Goal: Information Seeking & Learning: Find specific fact

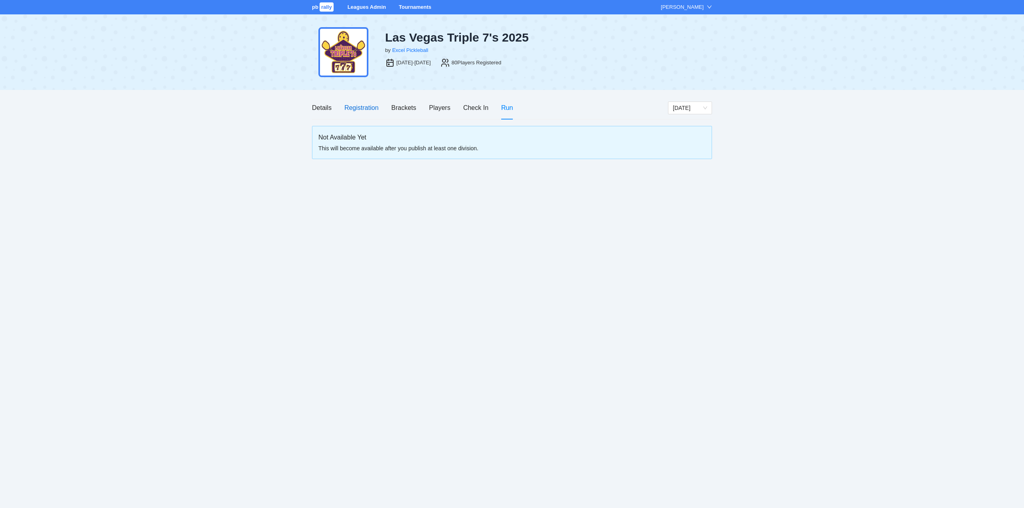
click at [359, 109] on div "Registration" at bounding box center [361, 108] width 34 height 10
click at [360, 108] on div "Registration" at bounding box center [361, 108] width 34 height 10
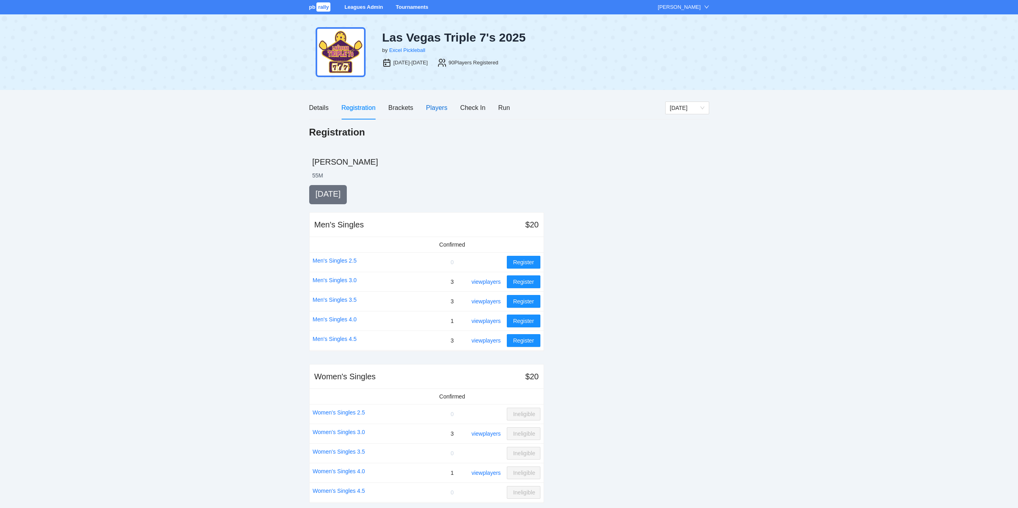
drag, startPoint x: 435, startPoint y: 107, endPoint x: 436, endPoint y: 116, distance: 8.4
click at [436, 107] on div "Players" at bounding box center [436, 108] width 21 height 10
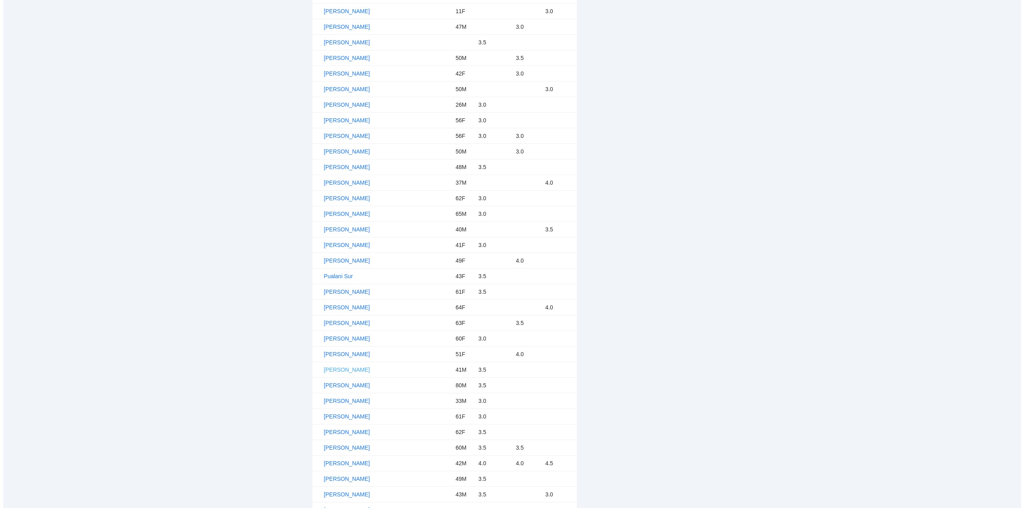
scroll to position [1067, 0]
click at [338, 374] on link "[PERSON_NAME]" at bounding box center [344, 375] width 46 height 6
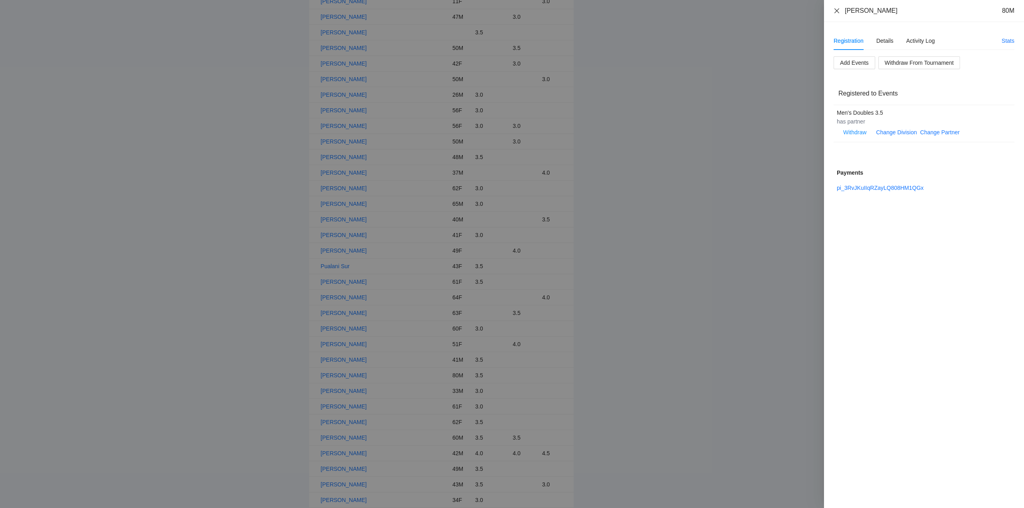
click at [836, 9] on icon "close" at bounding box center [836, 11] width 6 height 6
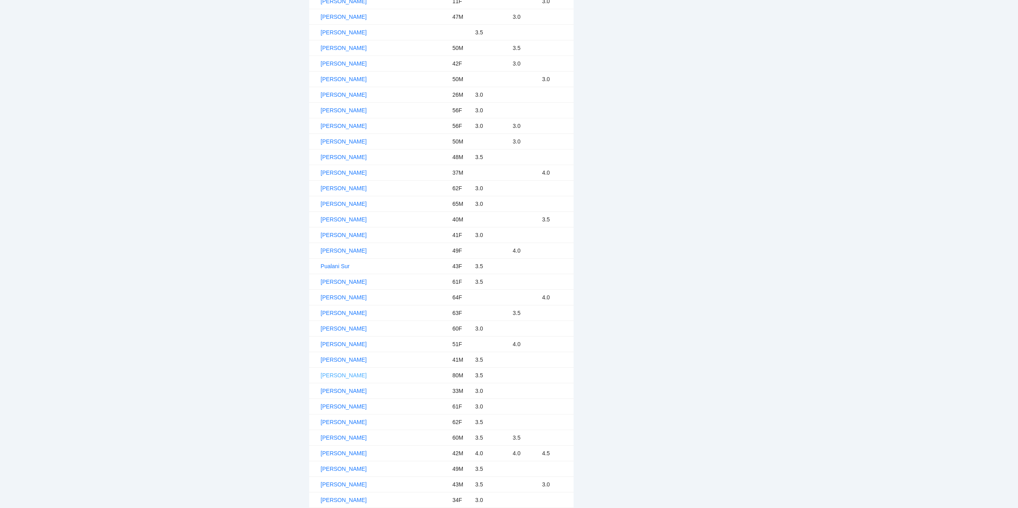
drag, startPoint x: 352, startPoint y: 373, endPoint x: 356, endPoint y: 373, distance: 4.0
click at [352, 373] on link "[PERSON_NAME]" at bounding box center [344, 375] width 46 height 6
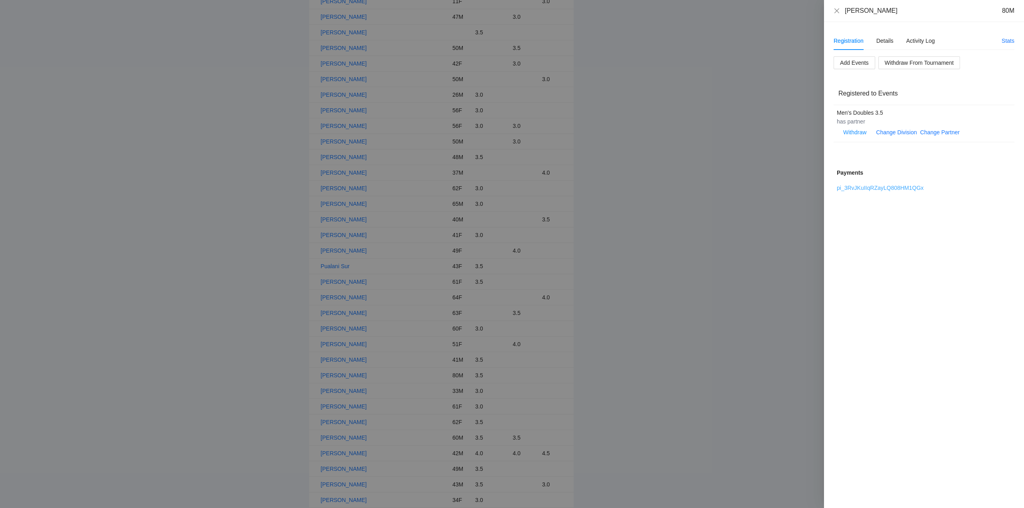
click at [871, 188] on link "pi_3RvJKuIIqRZayLQ808HM1QGx" at bounding box center [880, 188] width 87 height 6
